Goal: Task Accomplishment & Management: Manage account settings

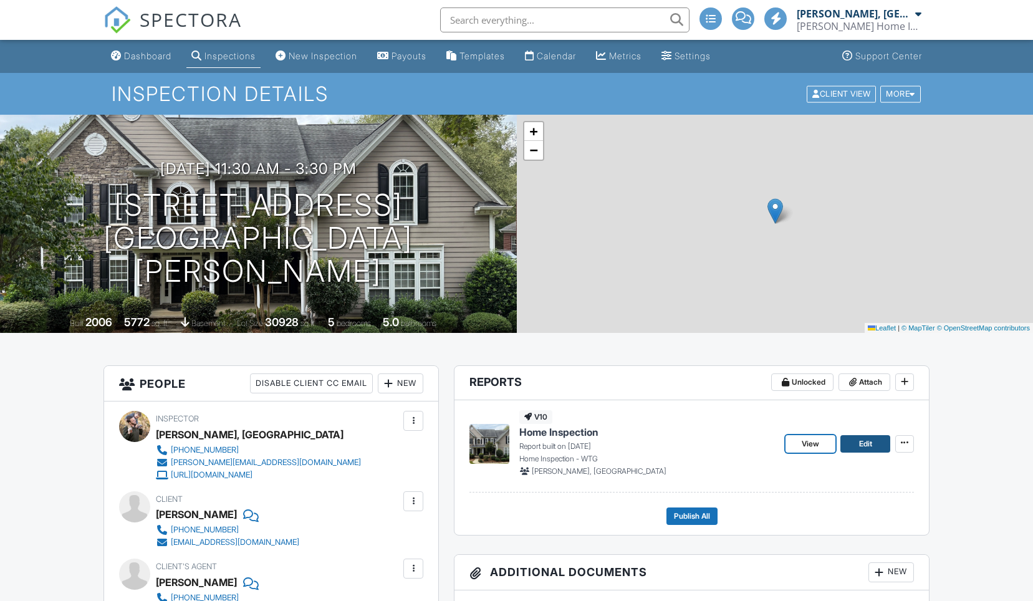
click at [858, 444] on link "Edit" at bounding box center [865, 443] width 50 height 17
